Goal: Book appointment/travel/reservation

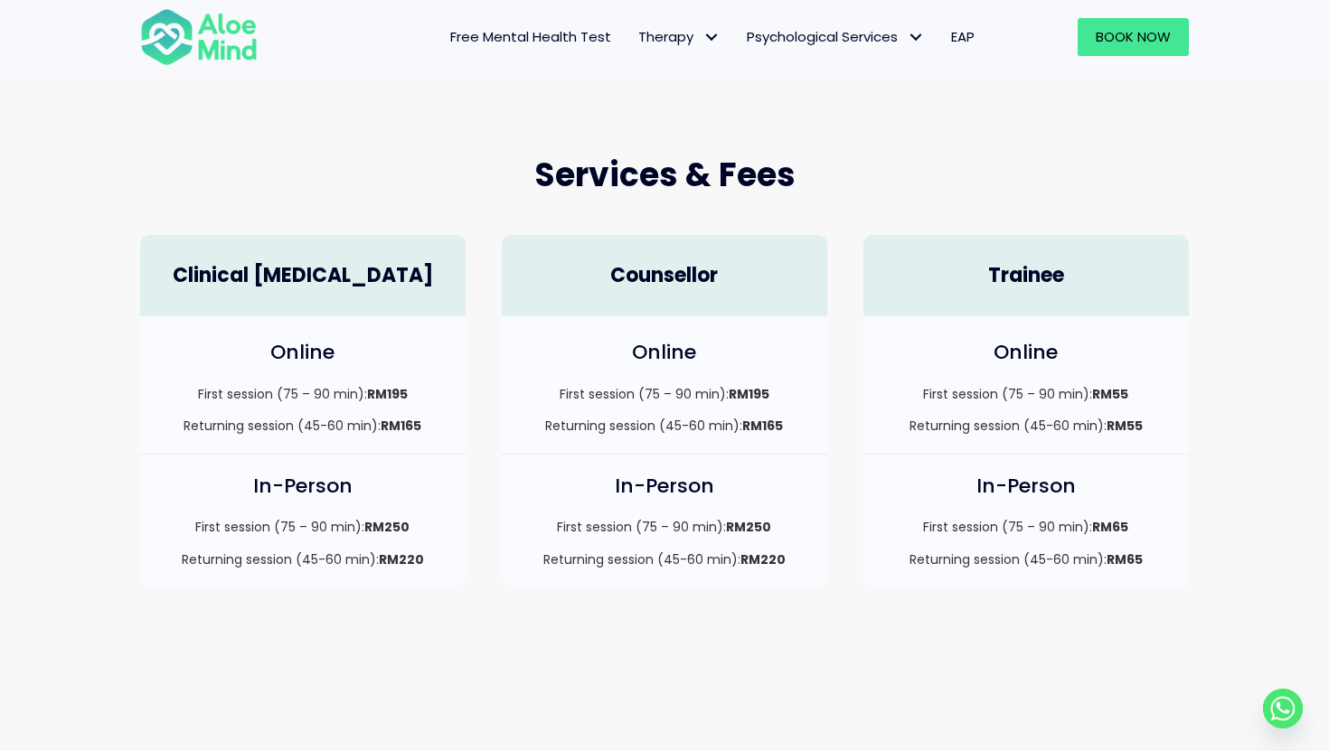
scroll to position [416, 0]
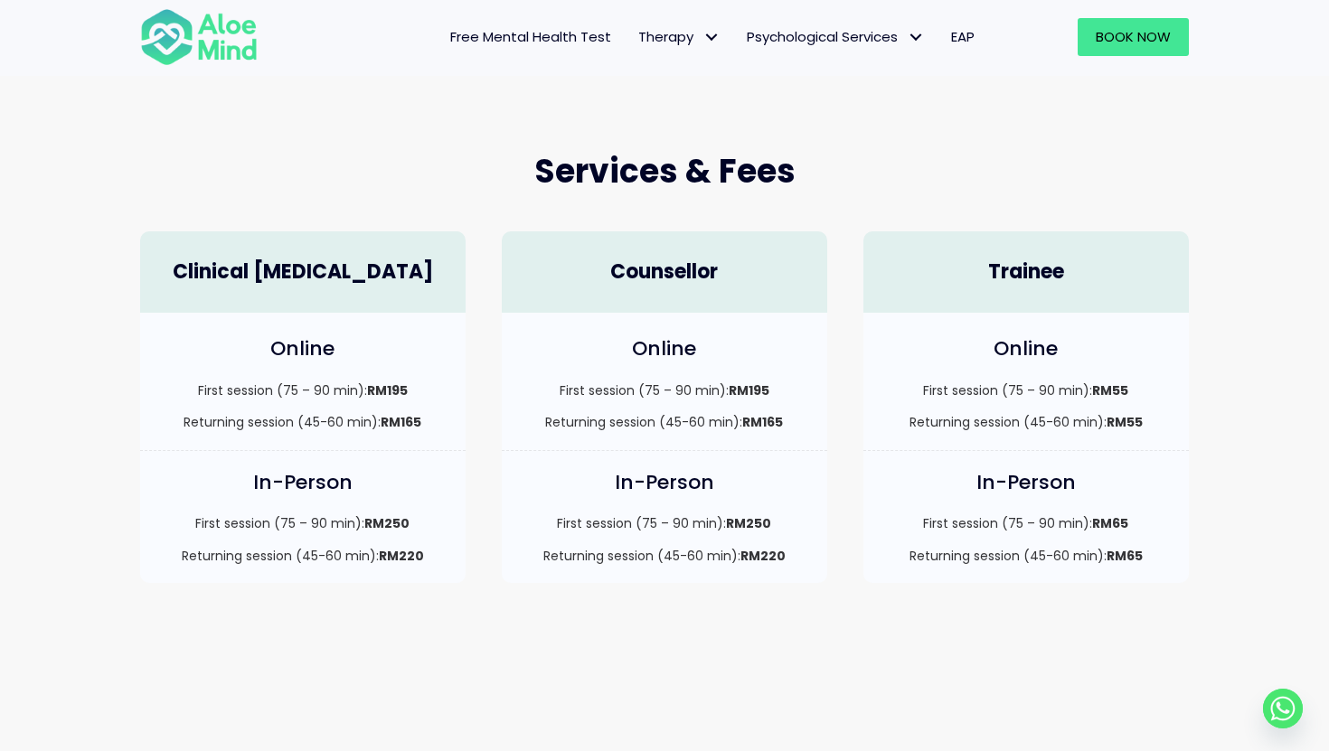
click at [686, 270] on h4 "Counsellor" at bounding box center [664, 272] width 289 height 28
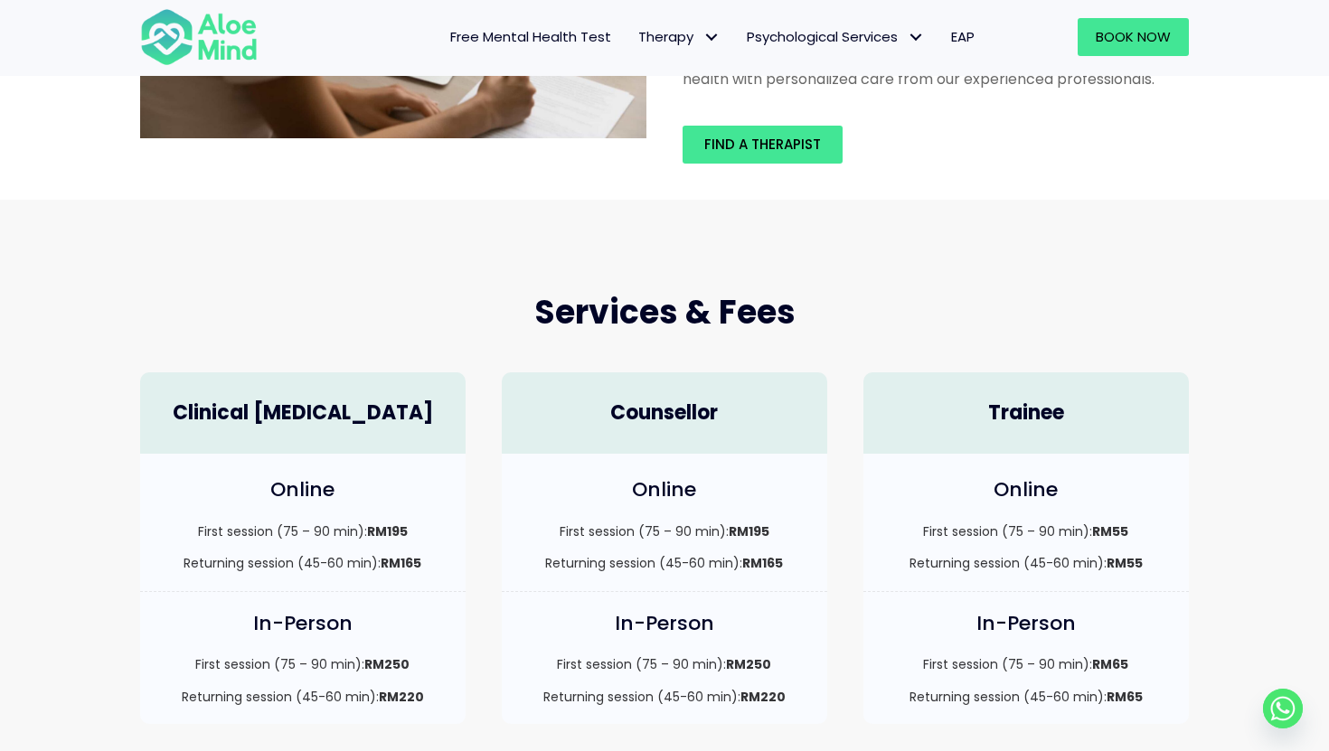
scroll to position [270, 0]
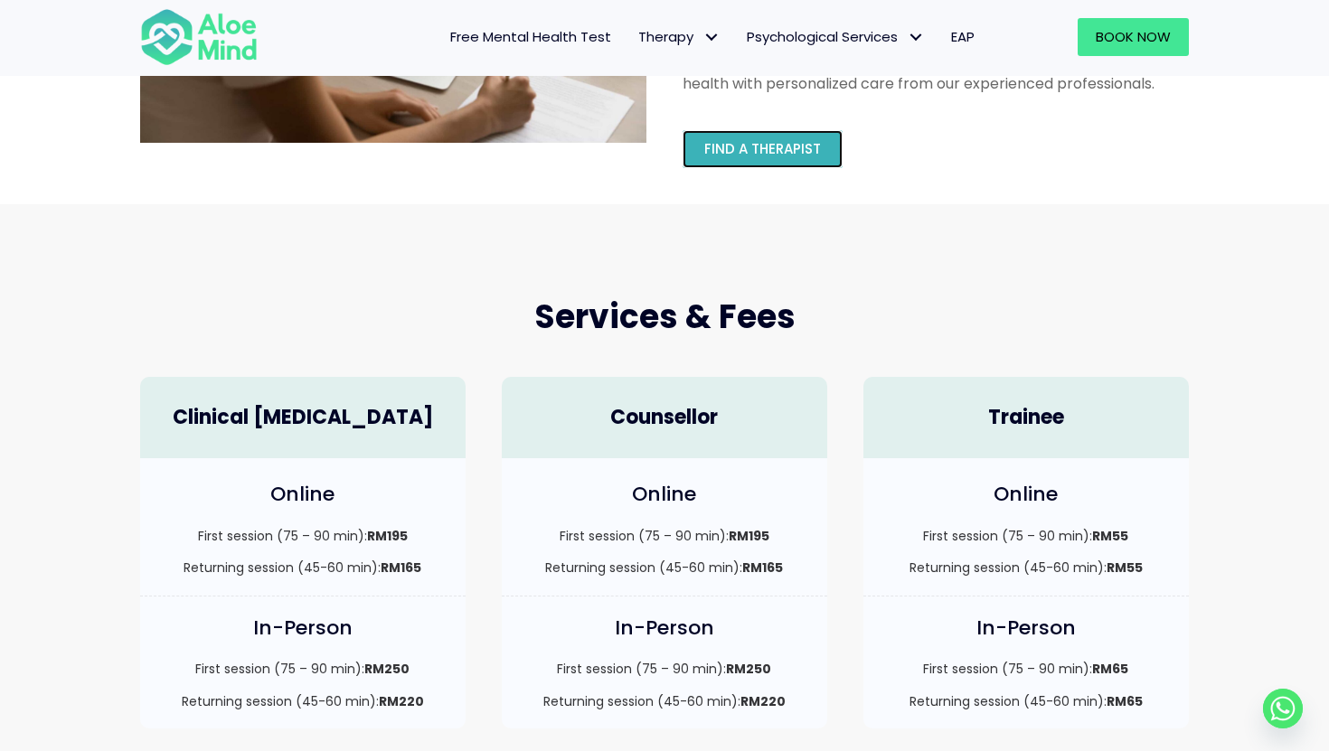
click at [746, 142] on span "Find a therapist" at bounding box center [762, 148] width 117 height 19
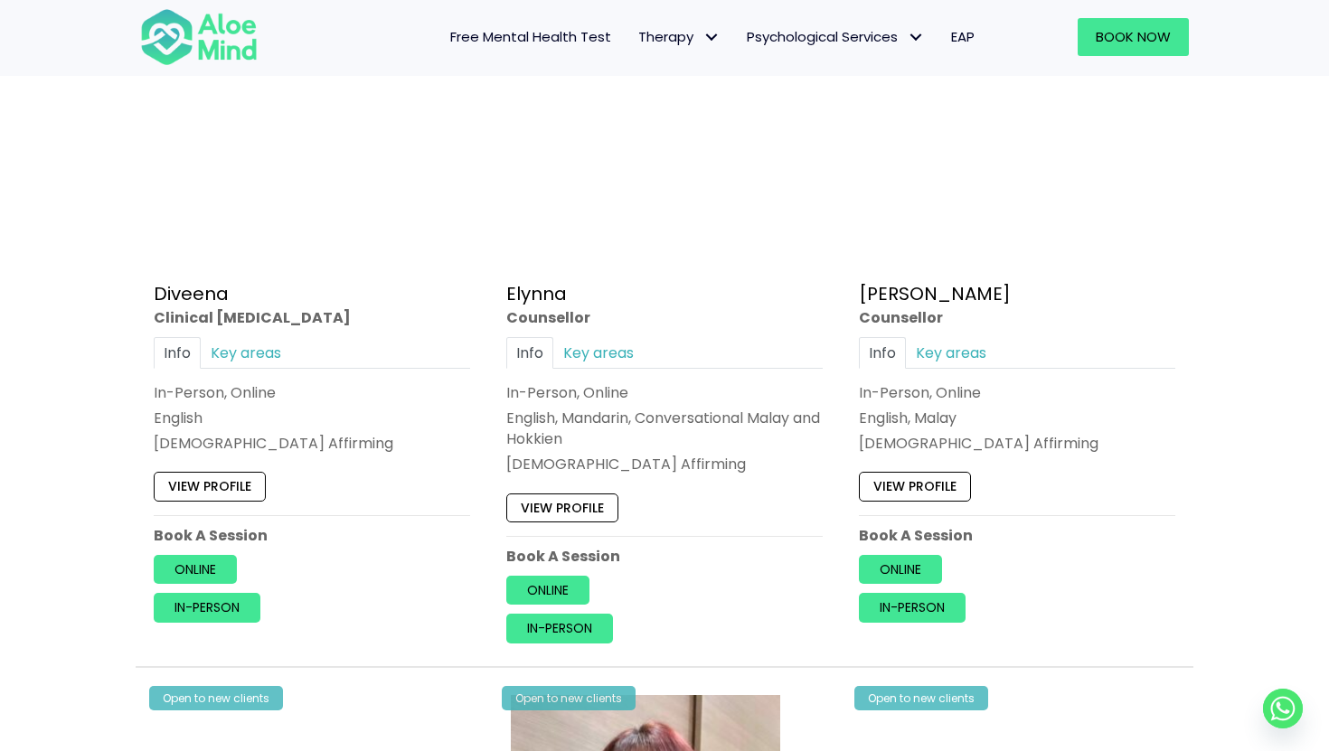
scroll to position [1687, 0]
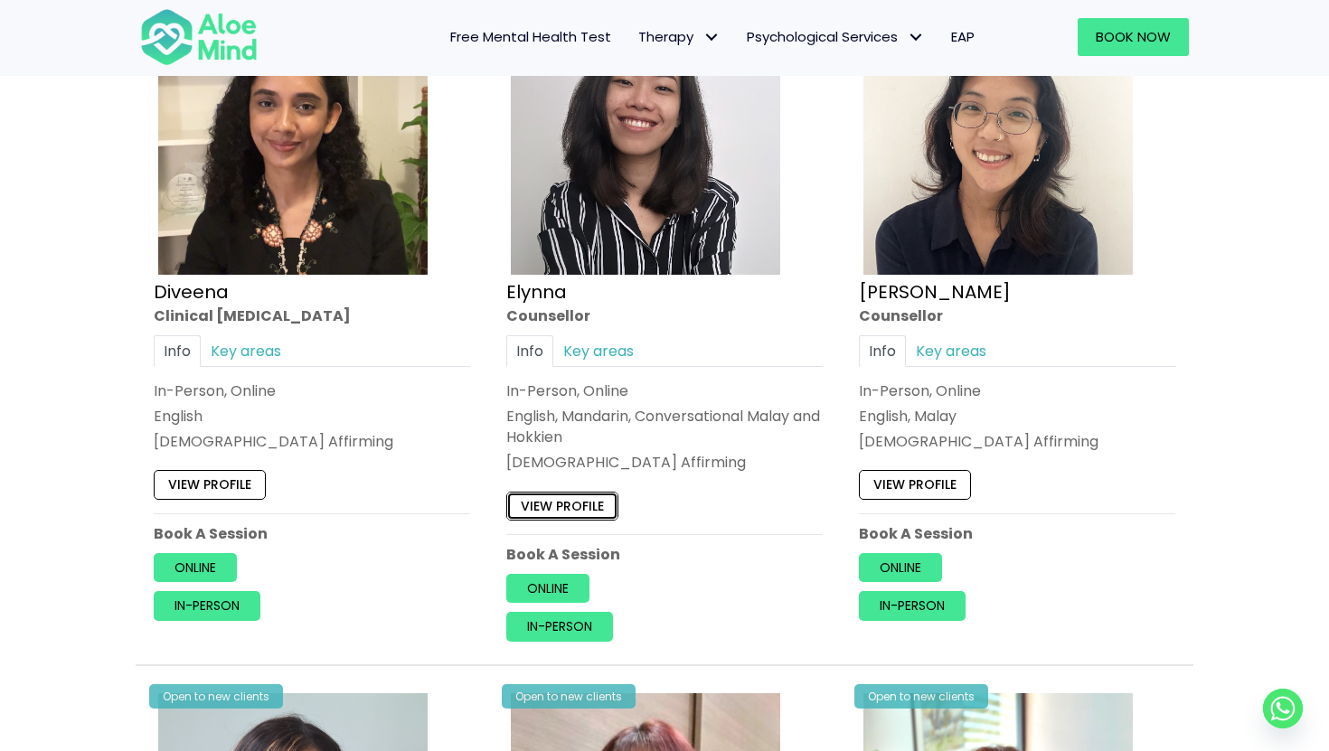
click at [596, 508] on link "View profile" at bounding box center [562, 506] width 112 height 29
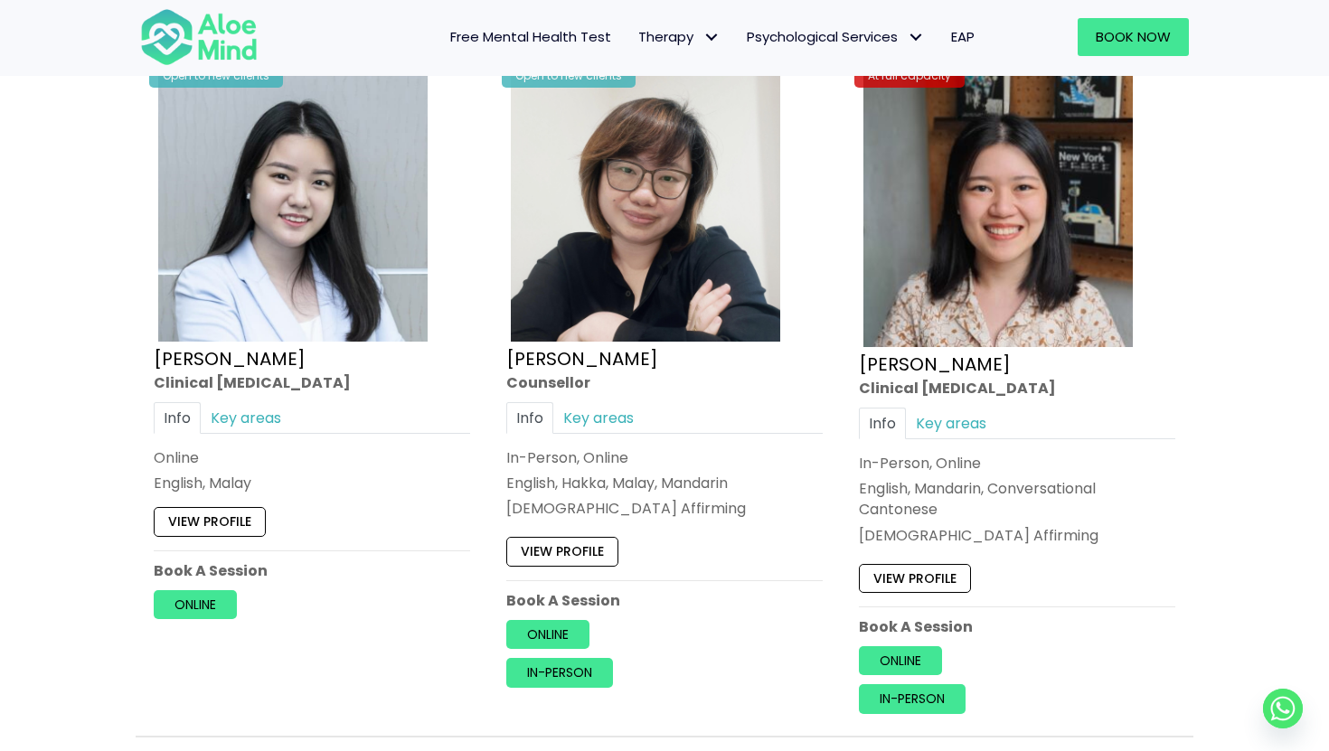
scroll to position [5644, 0]
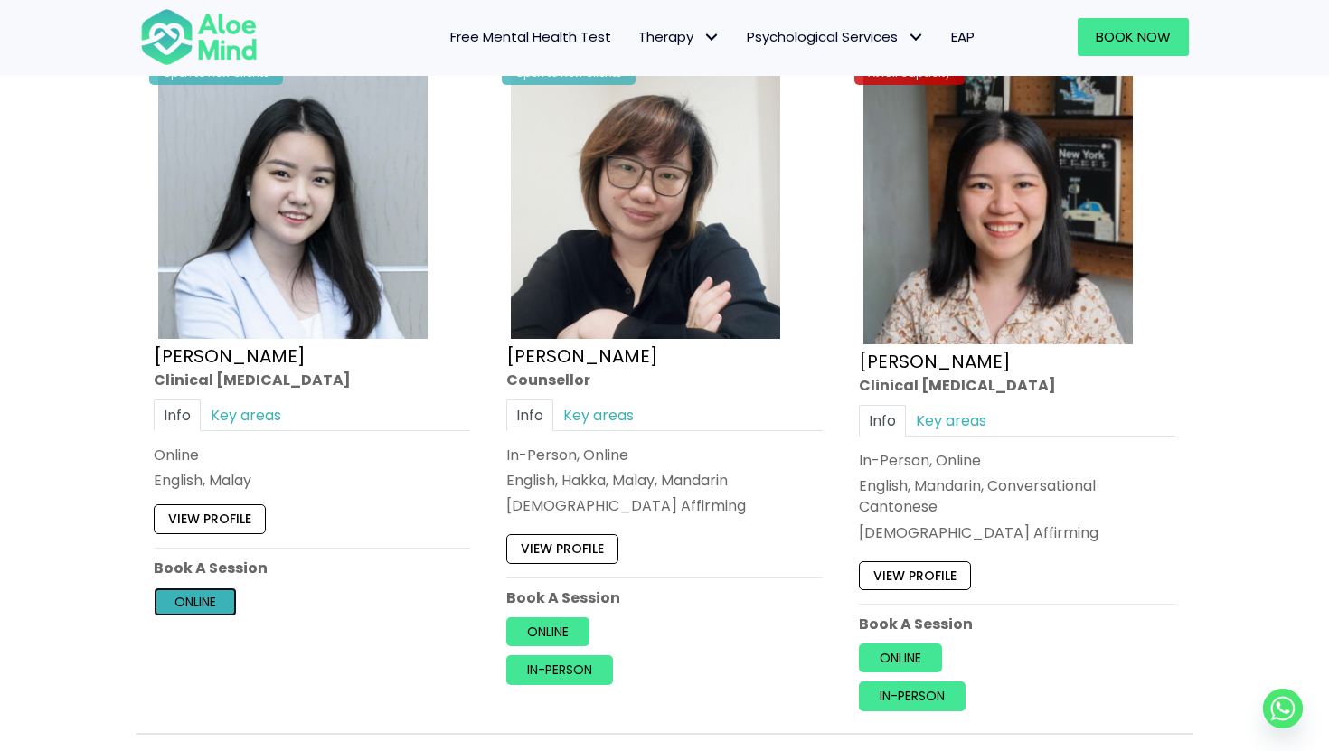
click at [191, 601] on link "Online" at bounding box center [195, 601] width 83 height 29
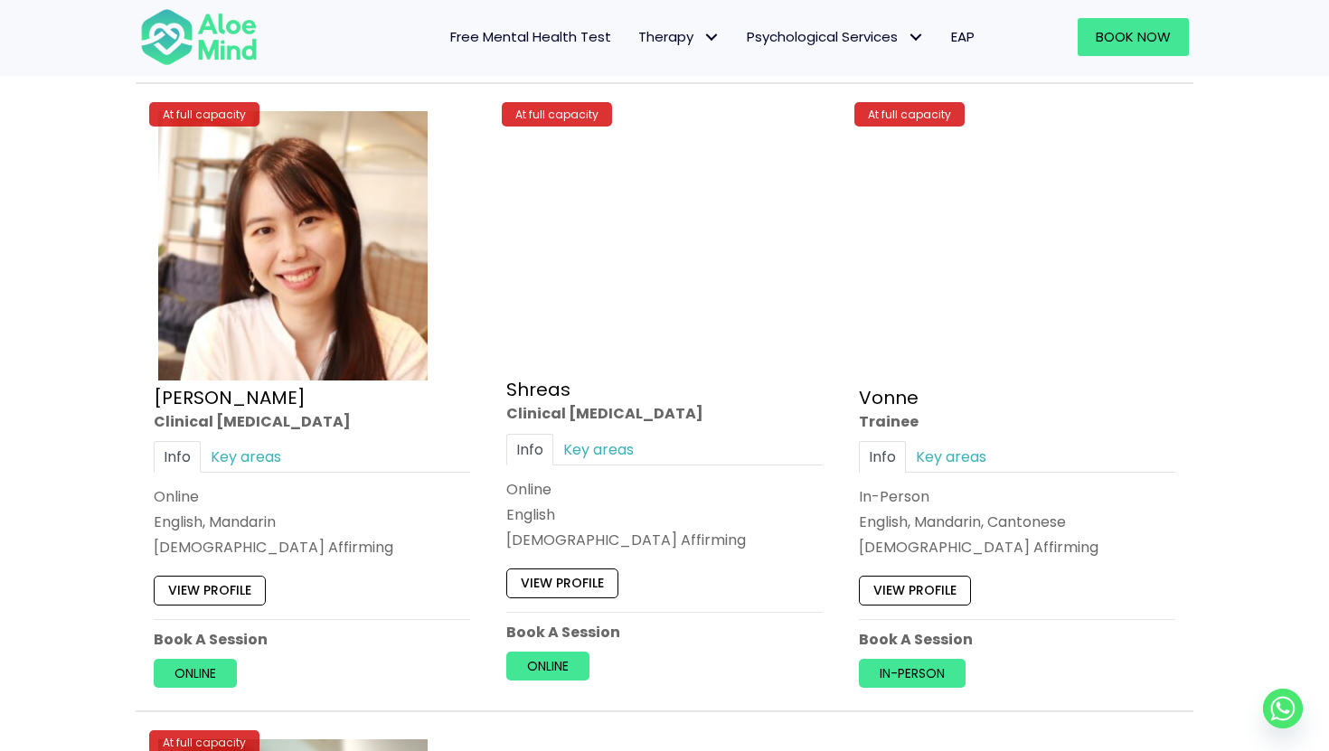
scroll to position [6977, 0]
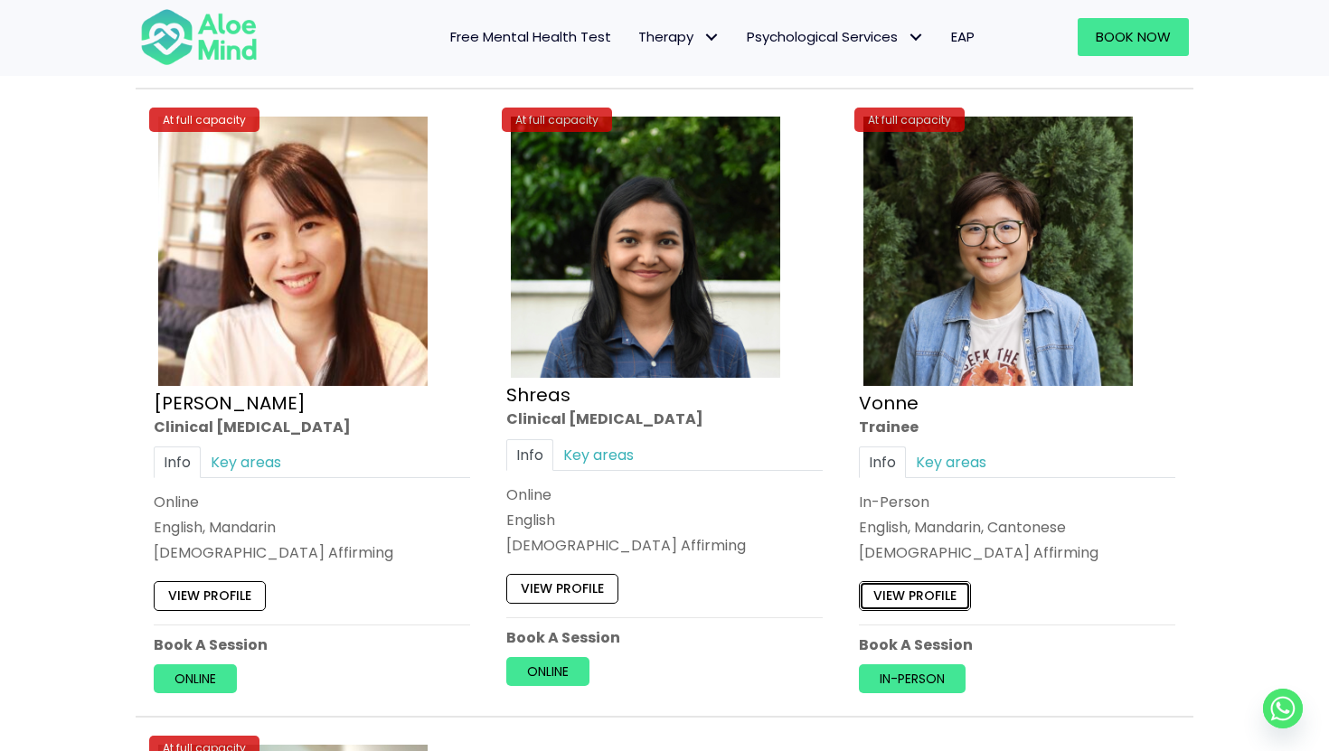
click at [898, 586] on link "View profile" at bounding box center [915, 596] width 112 height 29
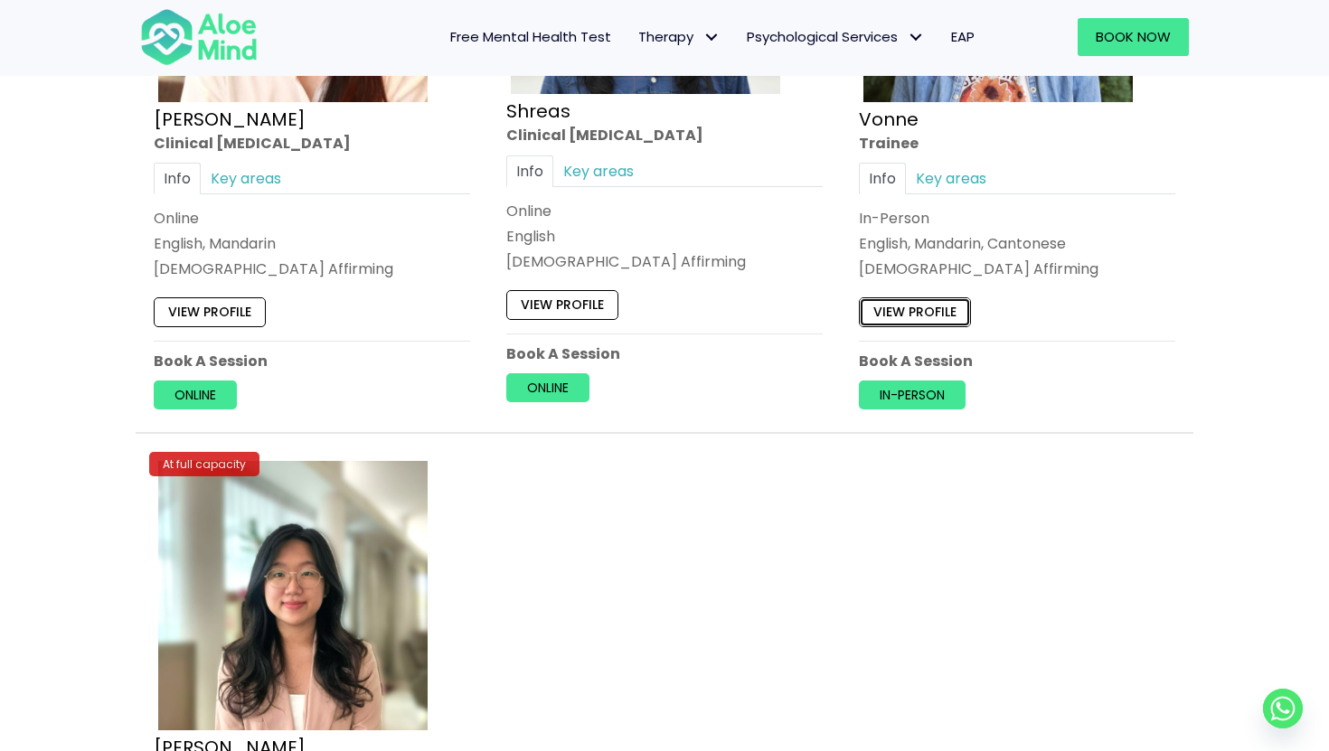
scroll to position [7391, 0]
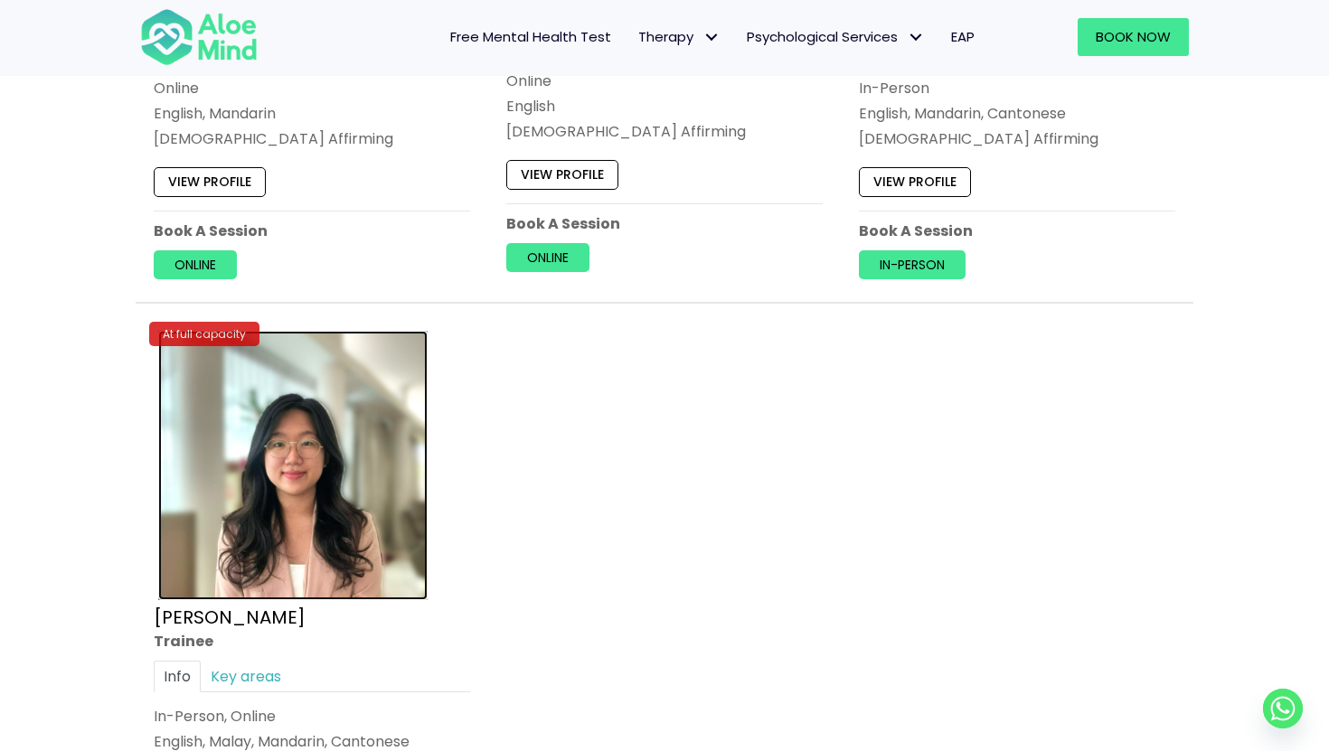
click at [314, 536] on img at bounding box center [292, 465] width 269 height 269
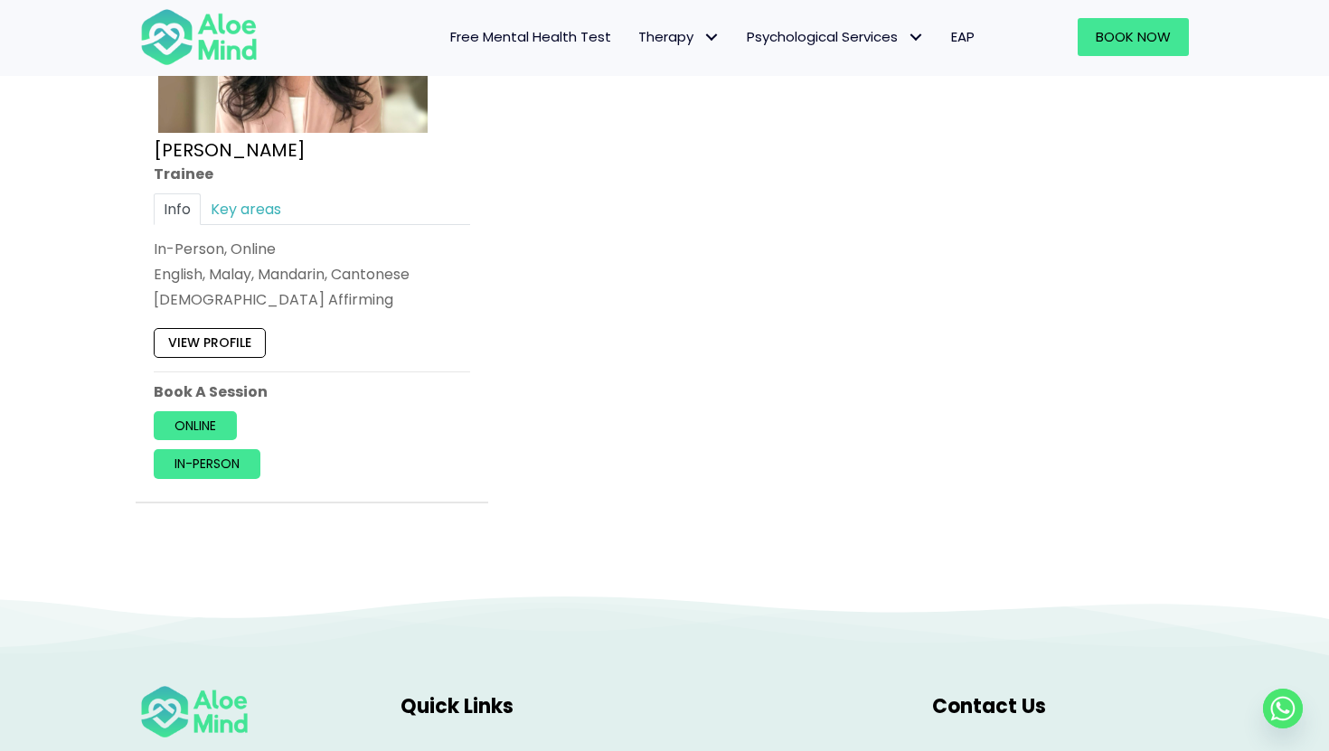
scroll to position [7845, 0]
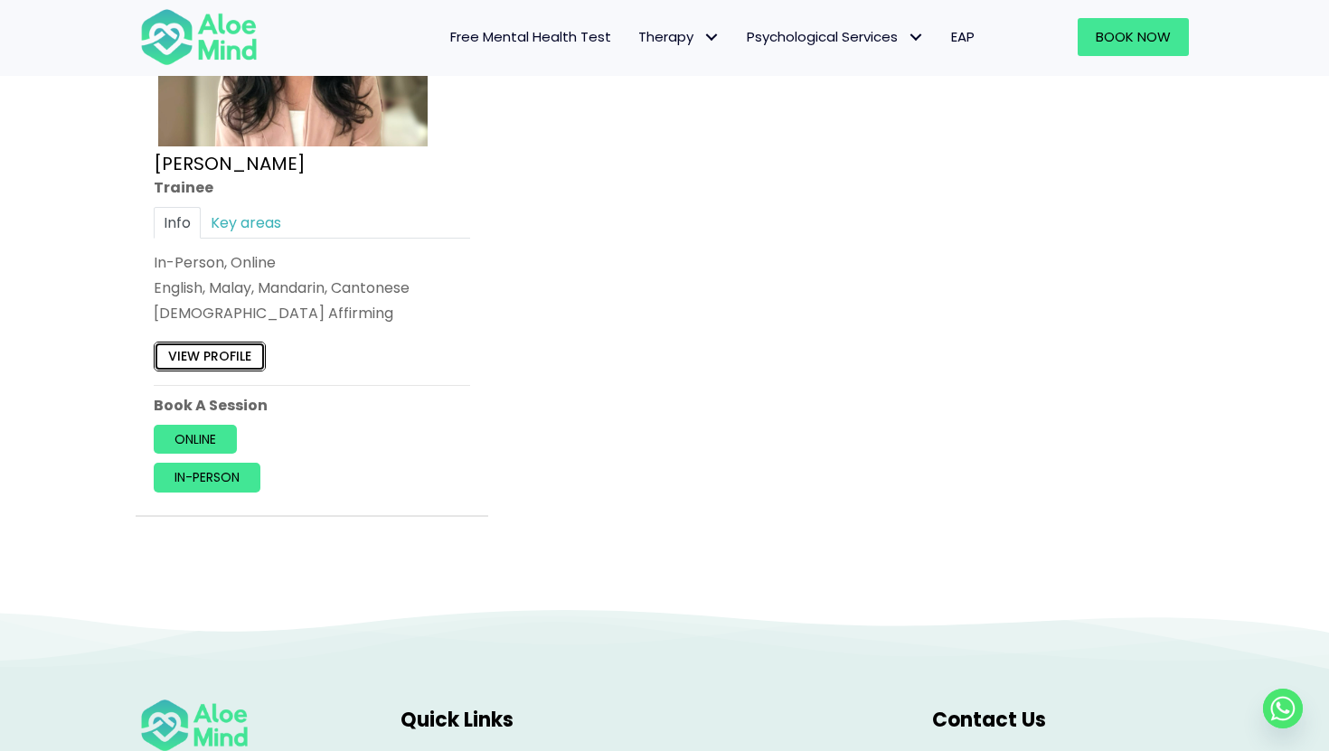
click at [247, 362] on link "View profile" at bounding box center [210, 357] width 112 height 29
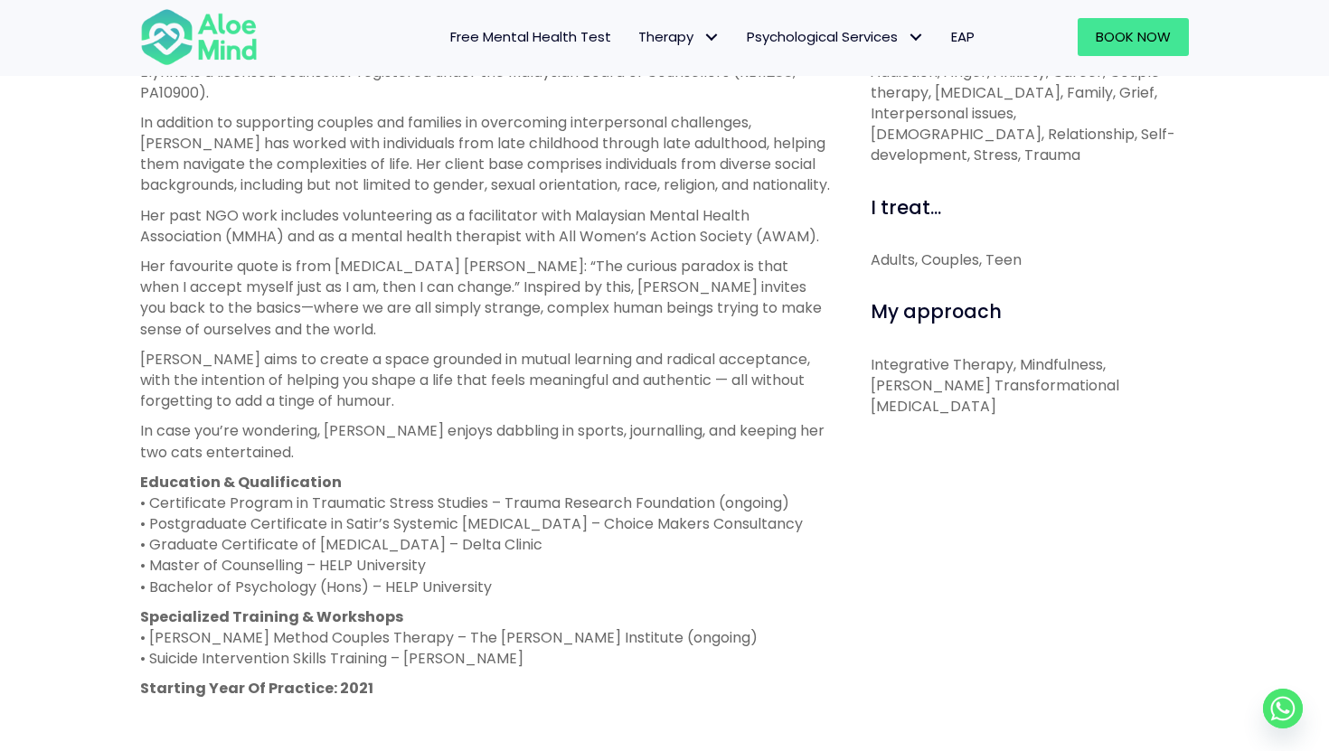
scroll to position [736, 0]
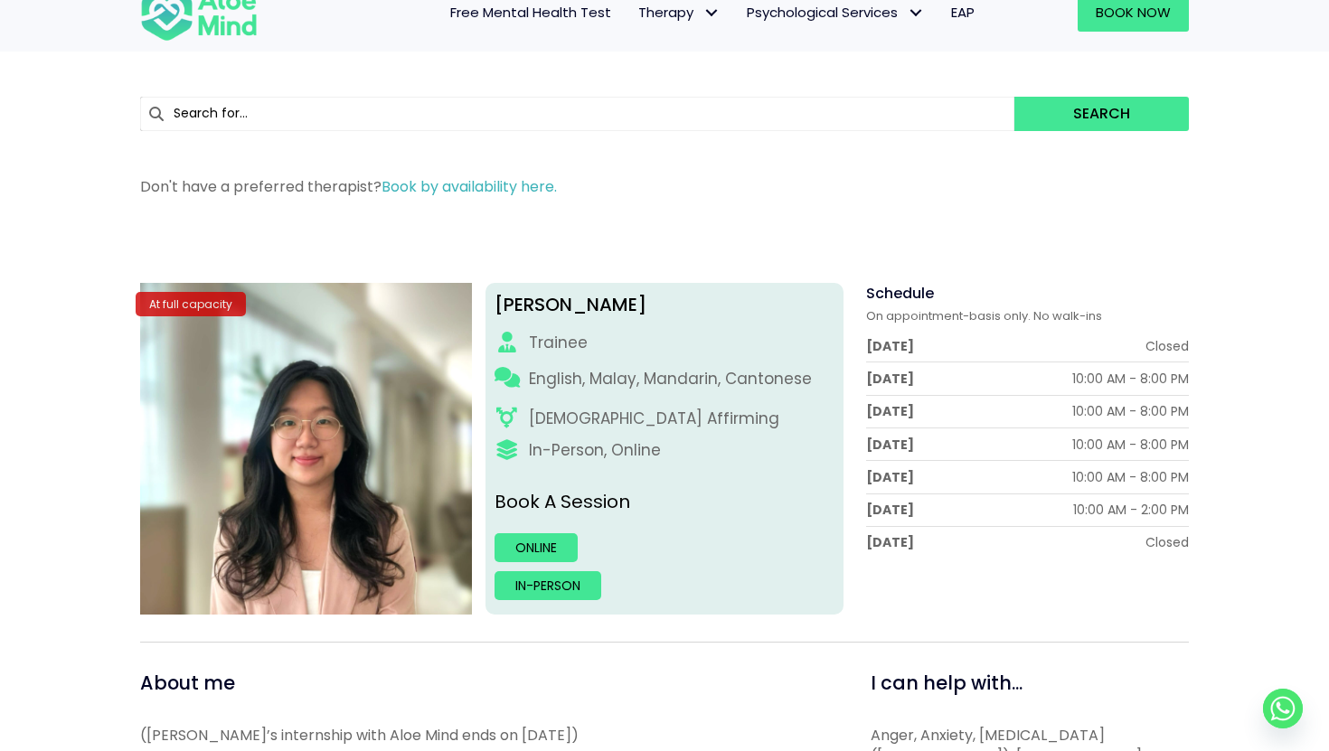
scroll to position [19, 0]
